Goal: Transaction & Acquisition: Purchase product/service

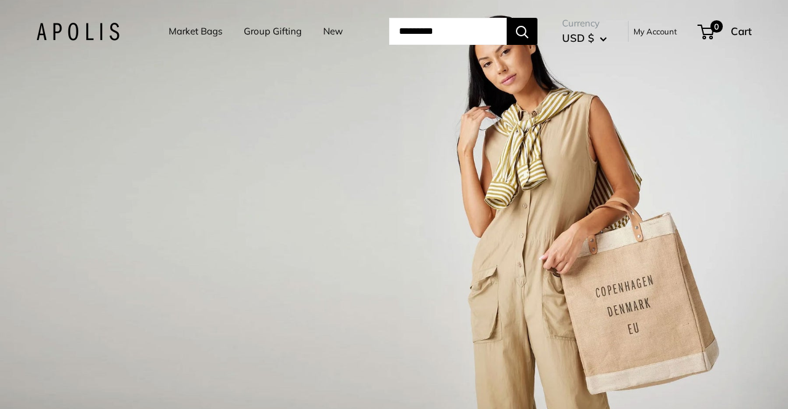
click at [378, 126] on div "1 / 3" at bounding box center [394, 204] width 788 height 409
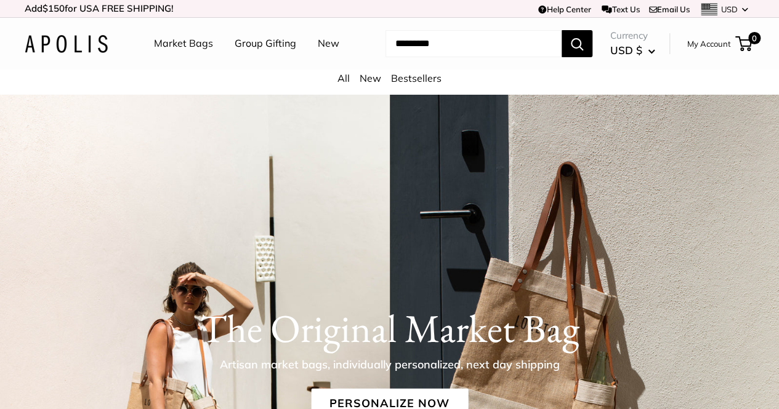
click at [428, 57] on input "Search..." at bounding box center [473, 43] width 176 height 27
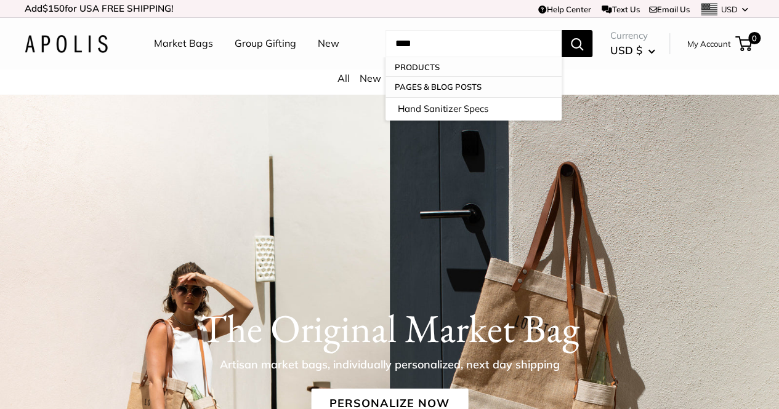
type input "****"
click at [561, 30] on button "Search" at bounding box center [576, 43] width 31 height 27
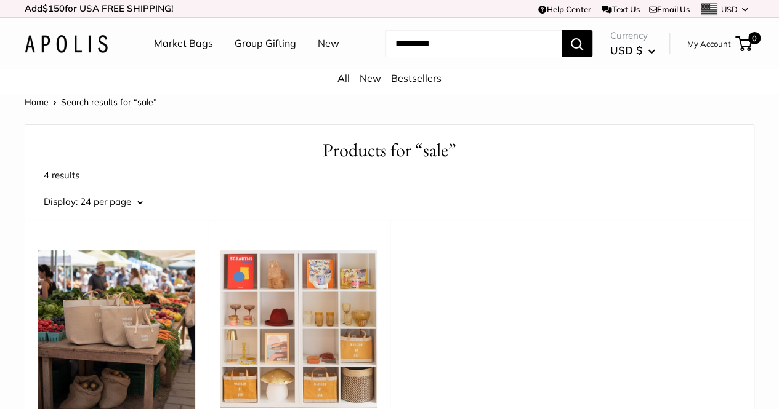
click at [687, 51] on link "My Account" at bounding box center [709, 43] width 44 height 15
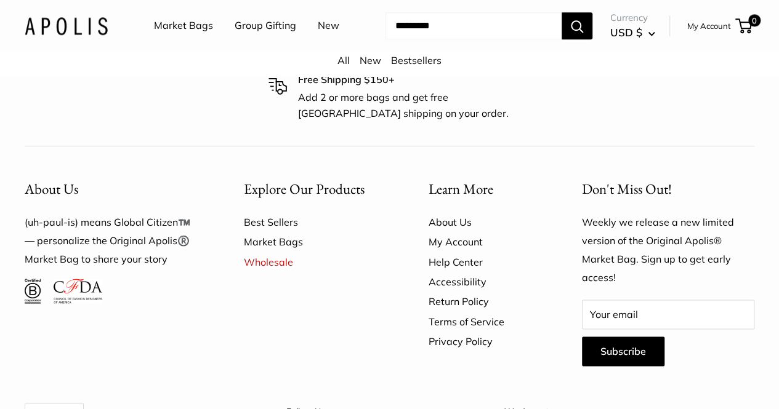
scroll to position [760, 0]
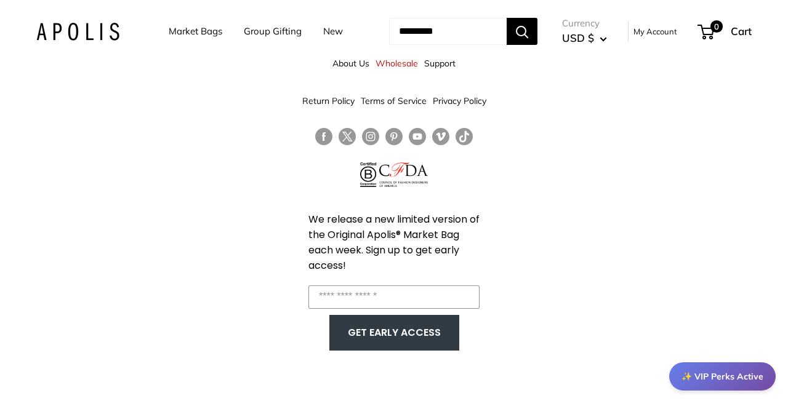
click at [197, 31] on link "Market Bags" at bounding box center [196, 31] width 54 height 17
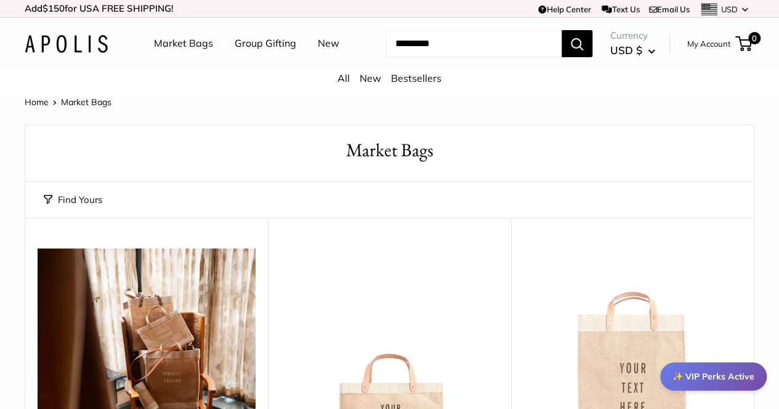
click at [443, 57] on input "Search..." at bounding box center [473, 43] width 176 height 27
type input "*"
type input "**********"
click at [561, 30] on button "Search" at bounding box center [576, 43] width 31 height 27
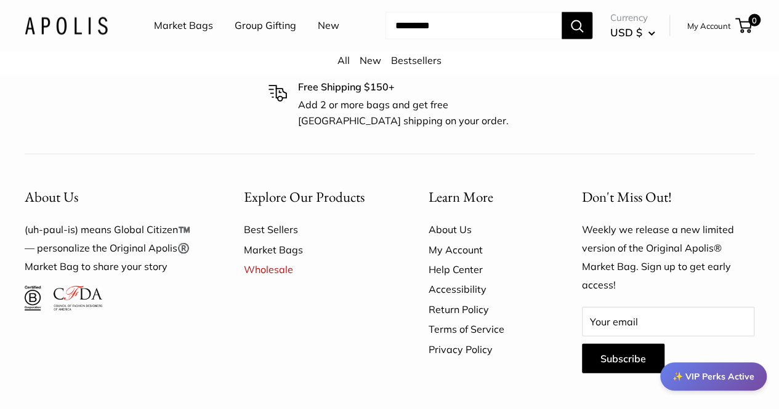
scroll to position [1328, 0]
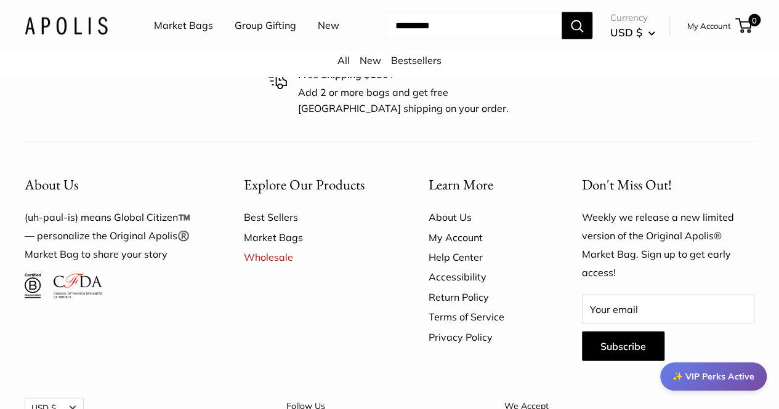
click at [283, 207] on link "Best Sellers" at bounding box center [315, 217] width 142 height 20
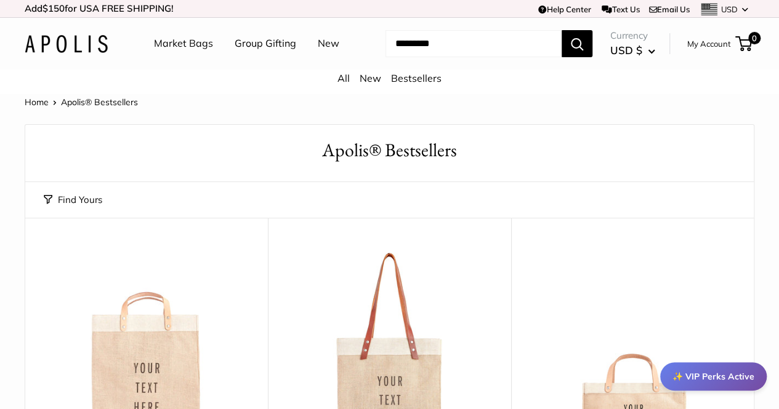
click at [27, 108] on link "Home" at bounding box center [37, 102] width 24 height 11
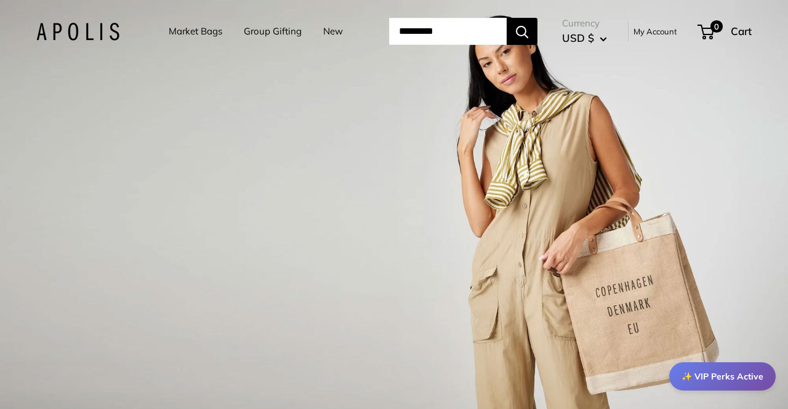
click at [675, 32] on link "My Account" at bounding box center [655, 31] width 44 height 15
click at [273, 29] on link "Group Gifting" at bounding box center [273, 31] width 58 height 17
